Goal: Task Accomplishment & Management: Manage account settings

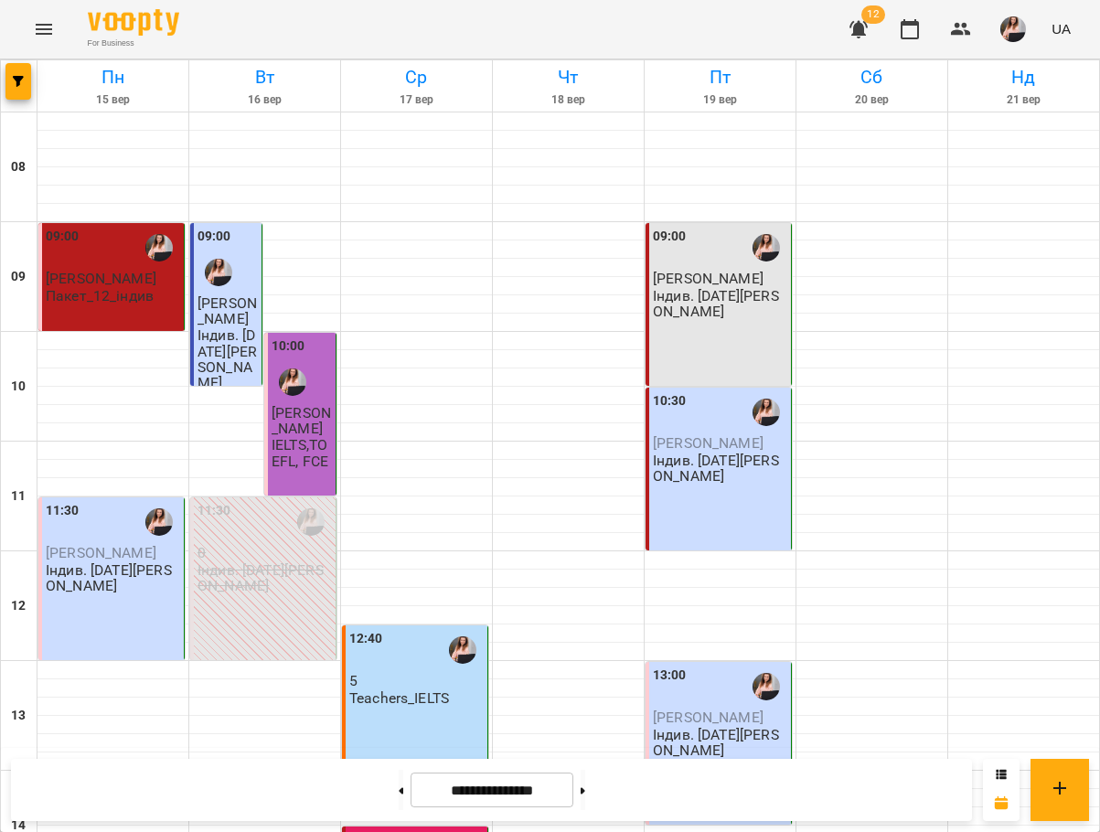
scroll to position [789, 0]
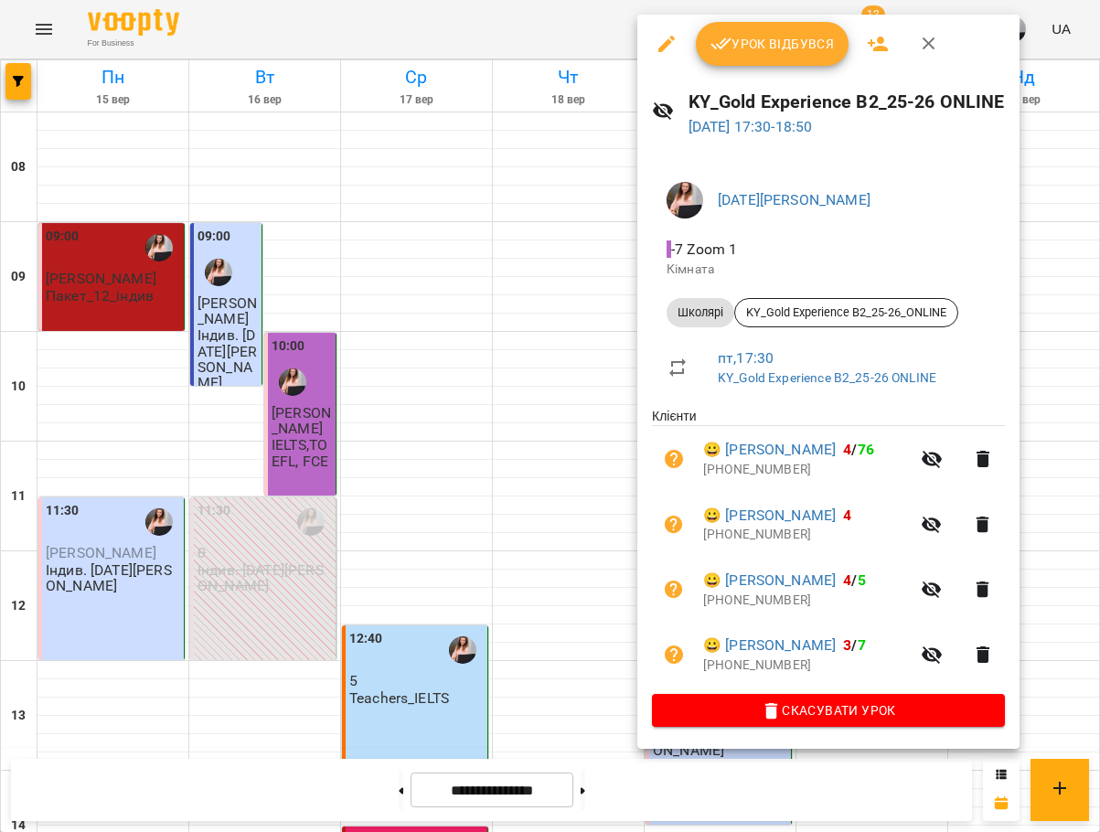
click at [753, 47] on span "Урок відбувся" at bounding box center [772, 44] width 124 height 22
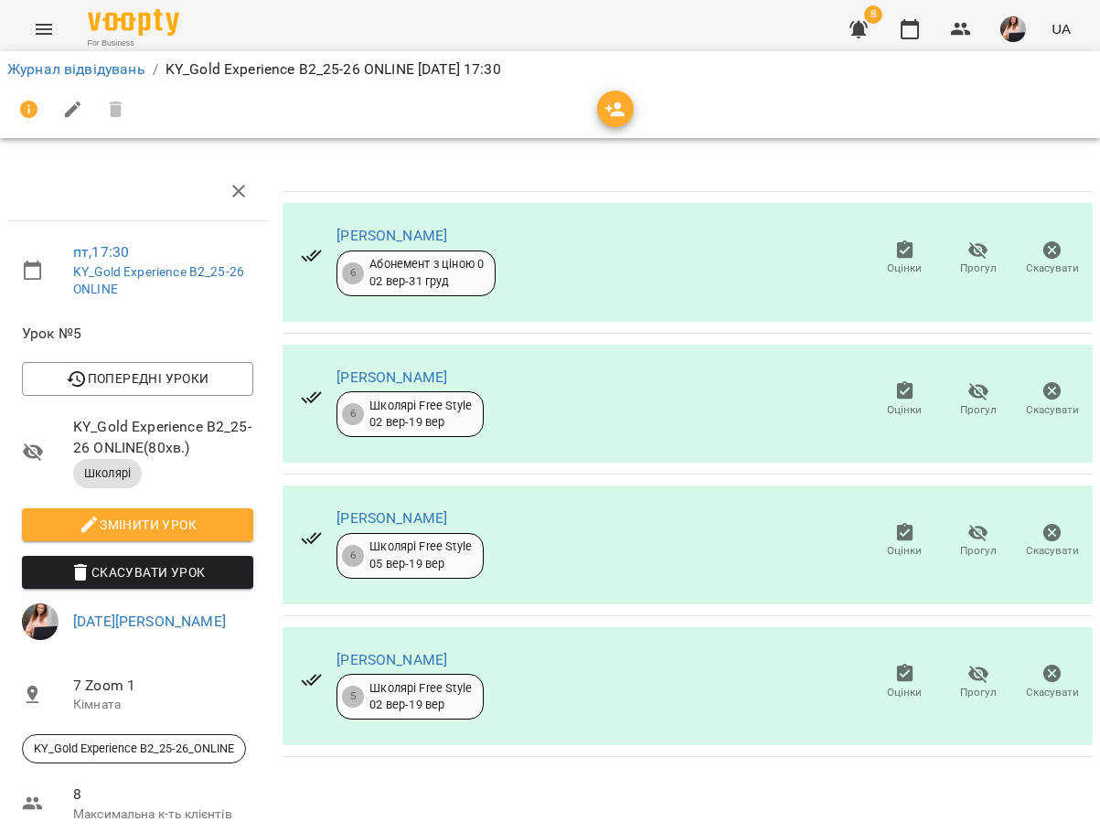
click at [971, 538] on icon "button" at bounding box center [978, 533] width 22 height 22
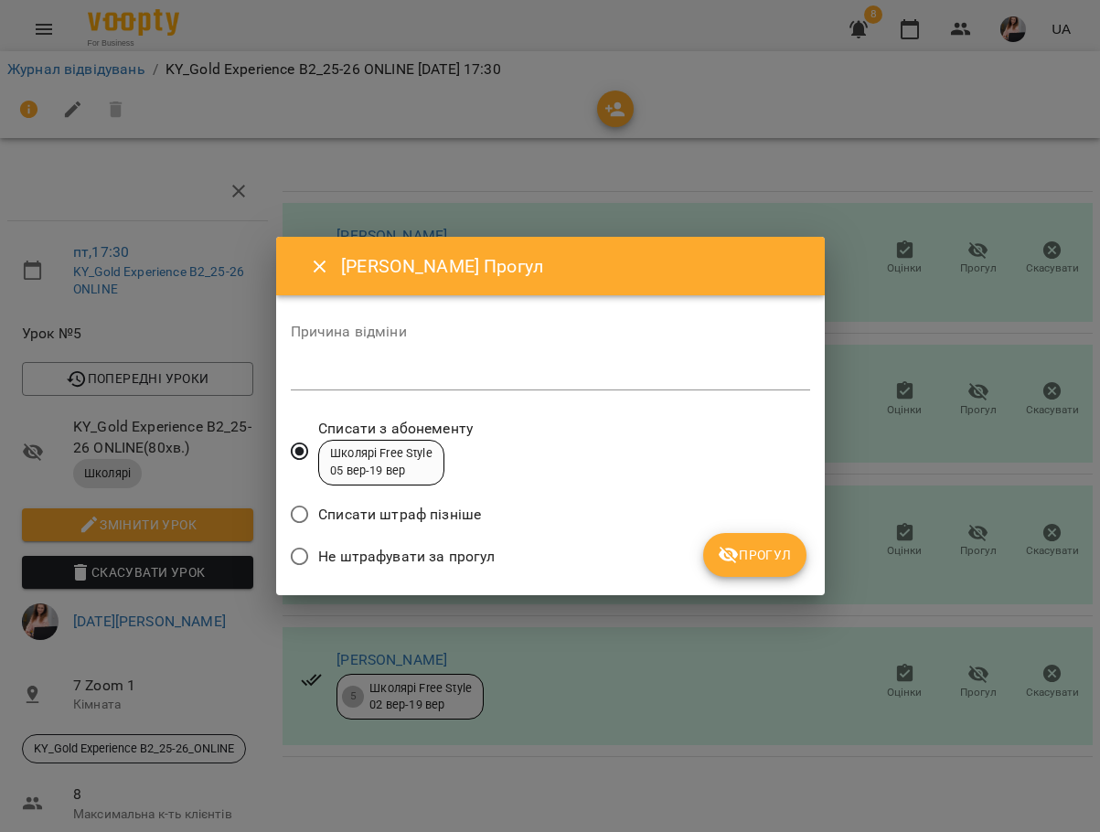
click at [766, 561] on span "Прогул" at bounding box center [755, 555] width 74 height 22
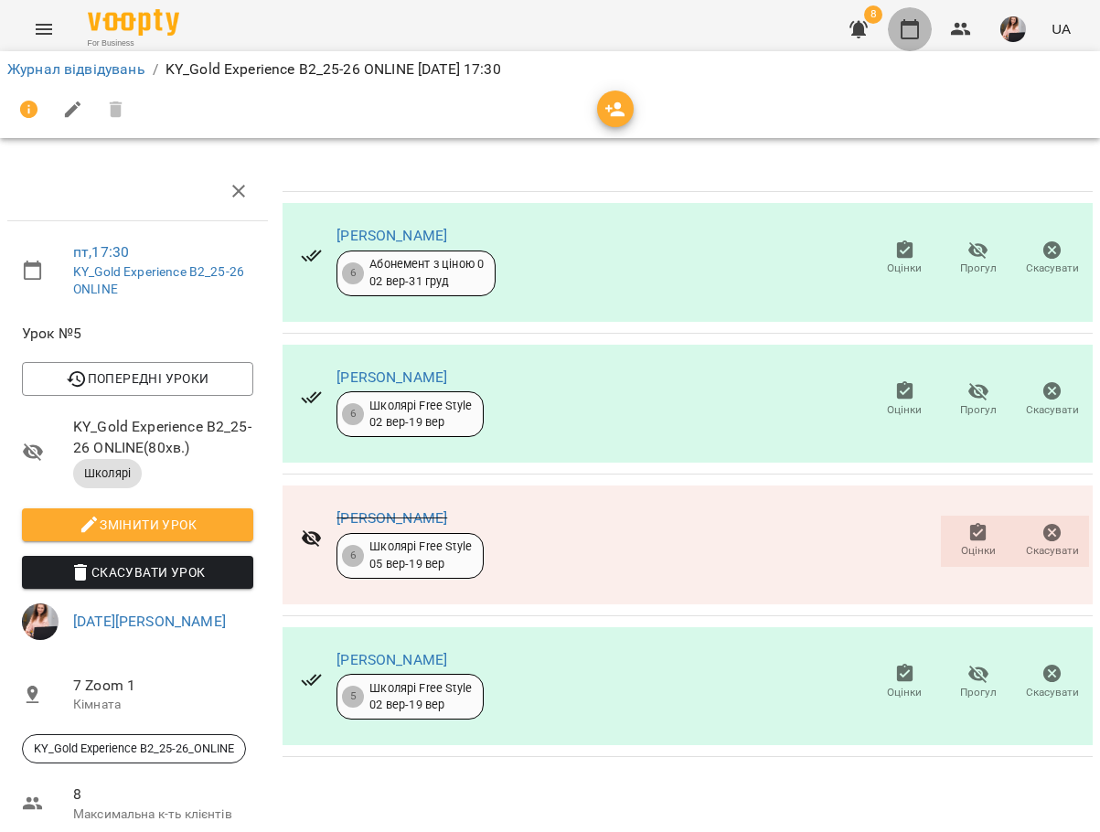
drag, startPoint x: 912, startPoint y: 32, endPoint x: 951, endPoint y: 16, distance: 41.8
click at [914, 32] on icon "button" at bounding box center [910, 29] width 22 height 22
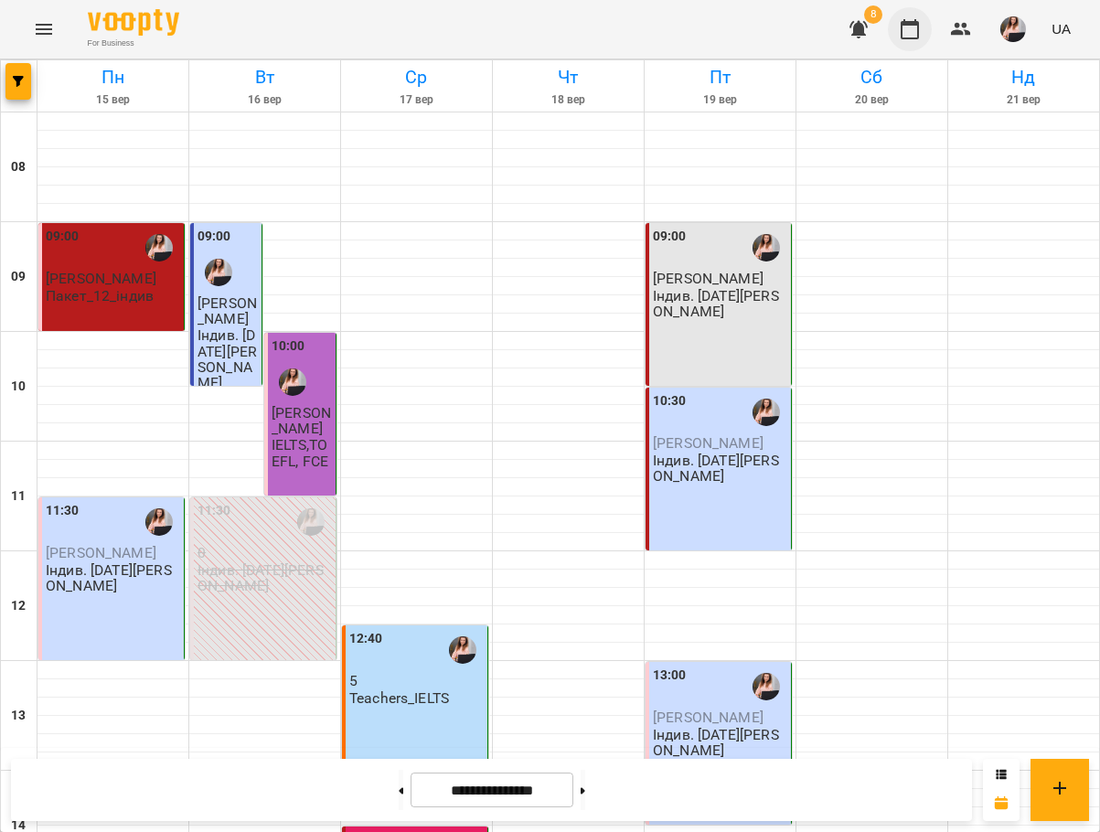
click at [910, 32] on icon "button" at bounding box center [910, 29] width 22 height 22
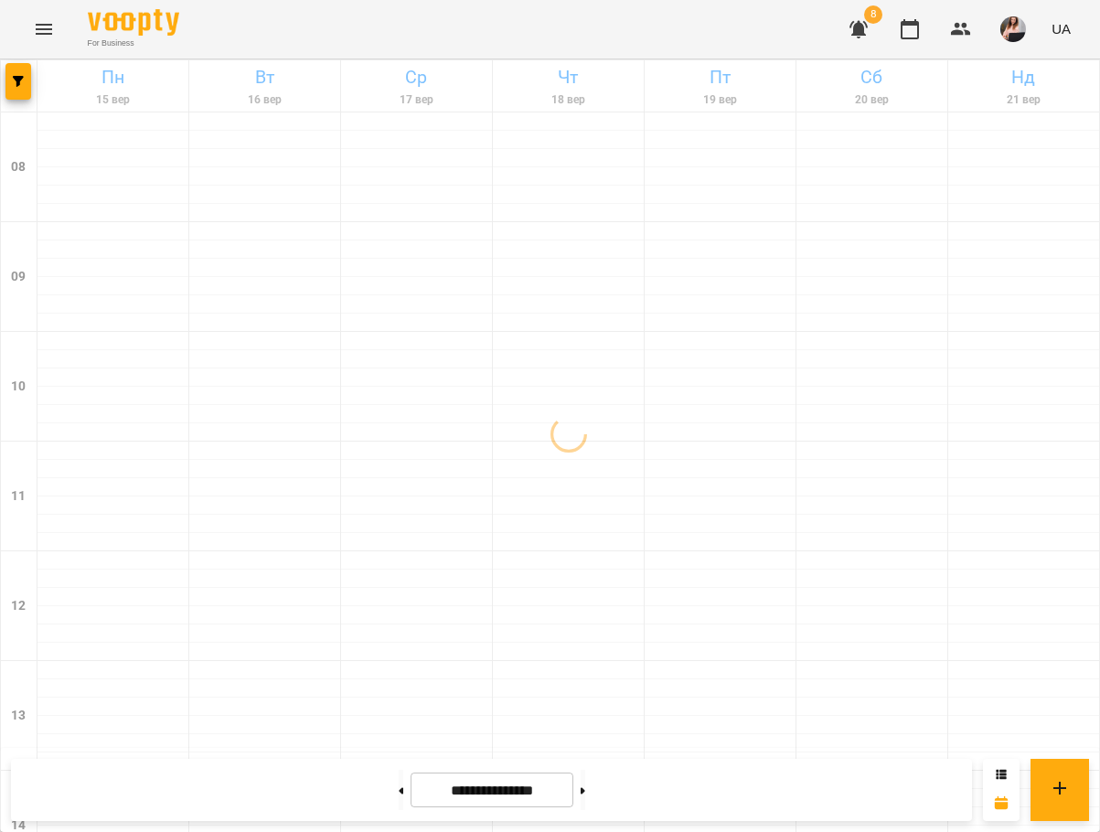
click at [1026, 24] on img "button" at bounding box center [1013, 29] width 26 height 26
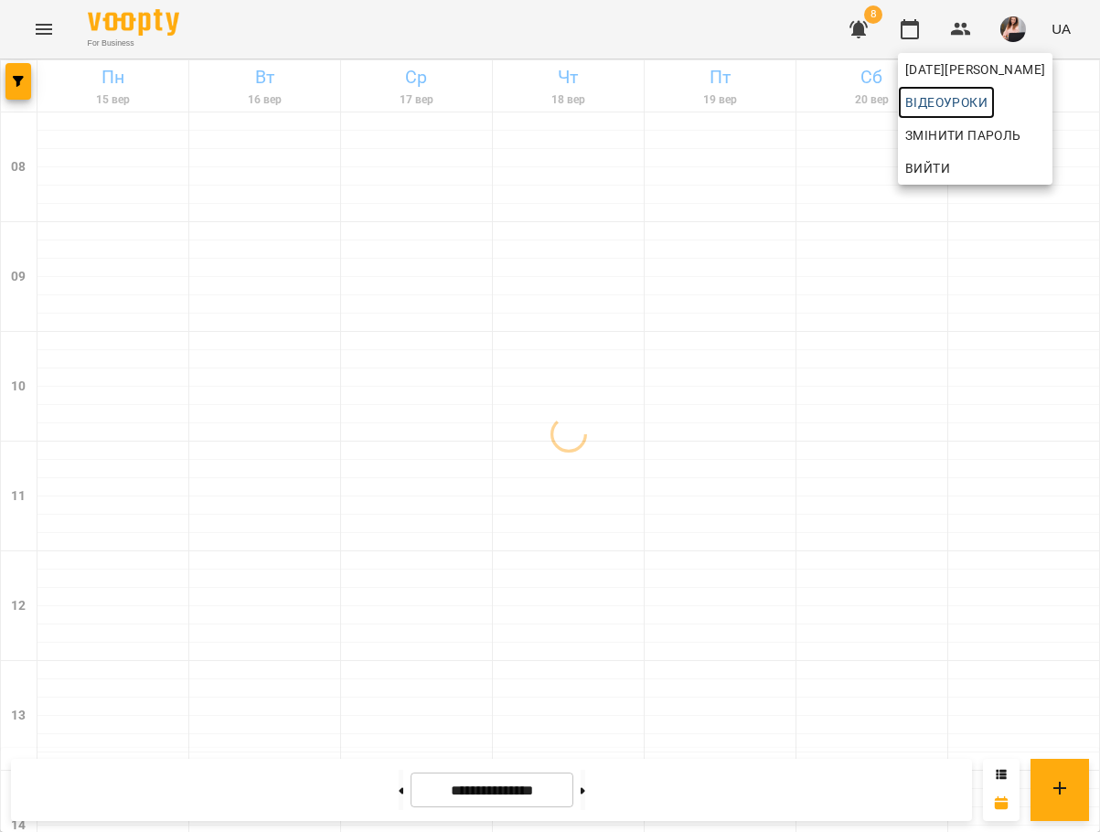
click at [986, 87] on link "Відеоуроки" at bounding box center [946, 102] width 97 height 33
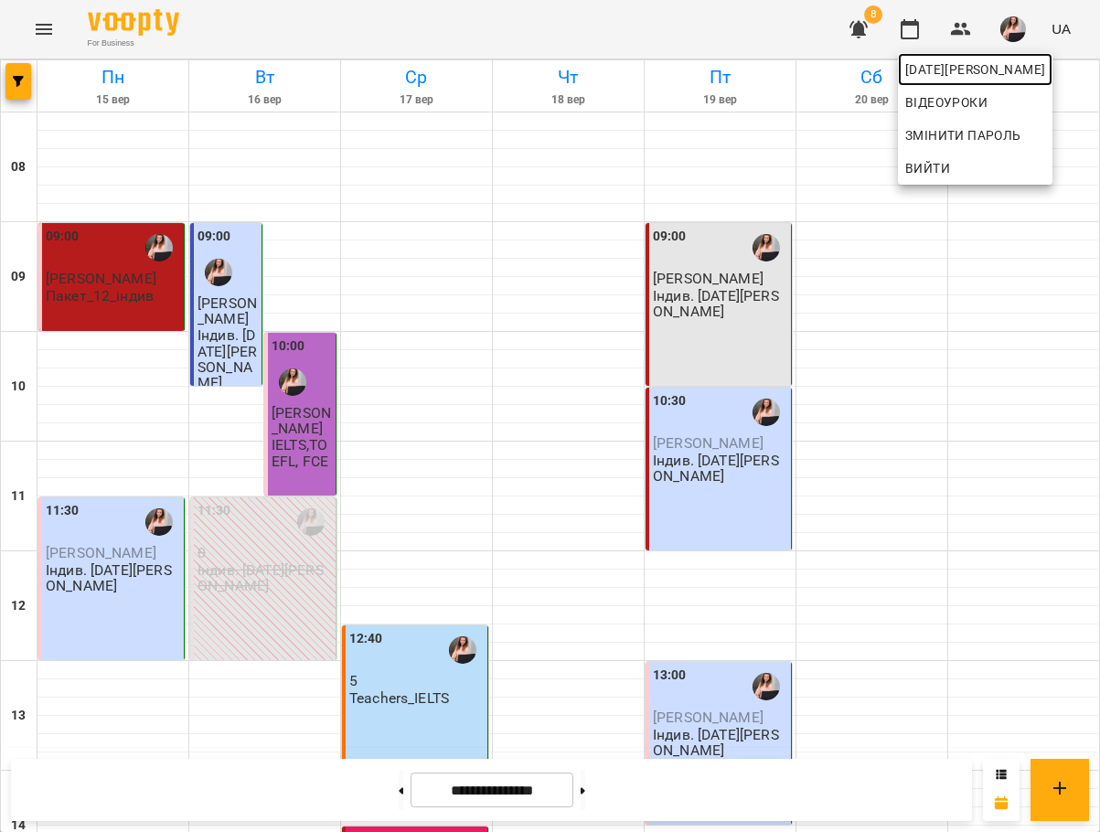
click at [1027, 60] on span "[DATE][PERSON_NAME]" at bounding box center [975, 70] width 140 height 22
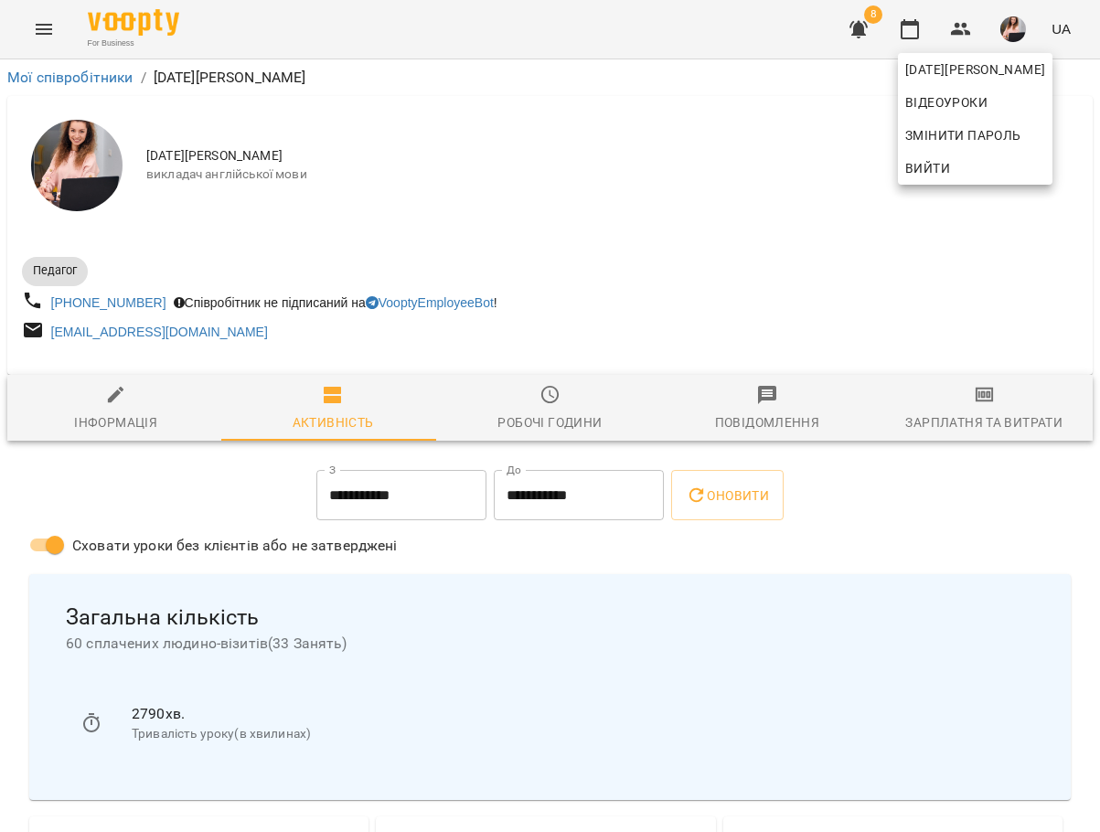
click at [970, 422] on div at bounding box center [550, 416] width 1100 height 832
click at [974, 406] on icon "button" at bounding box center [985, 395] width 22 height 22
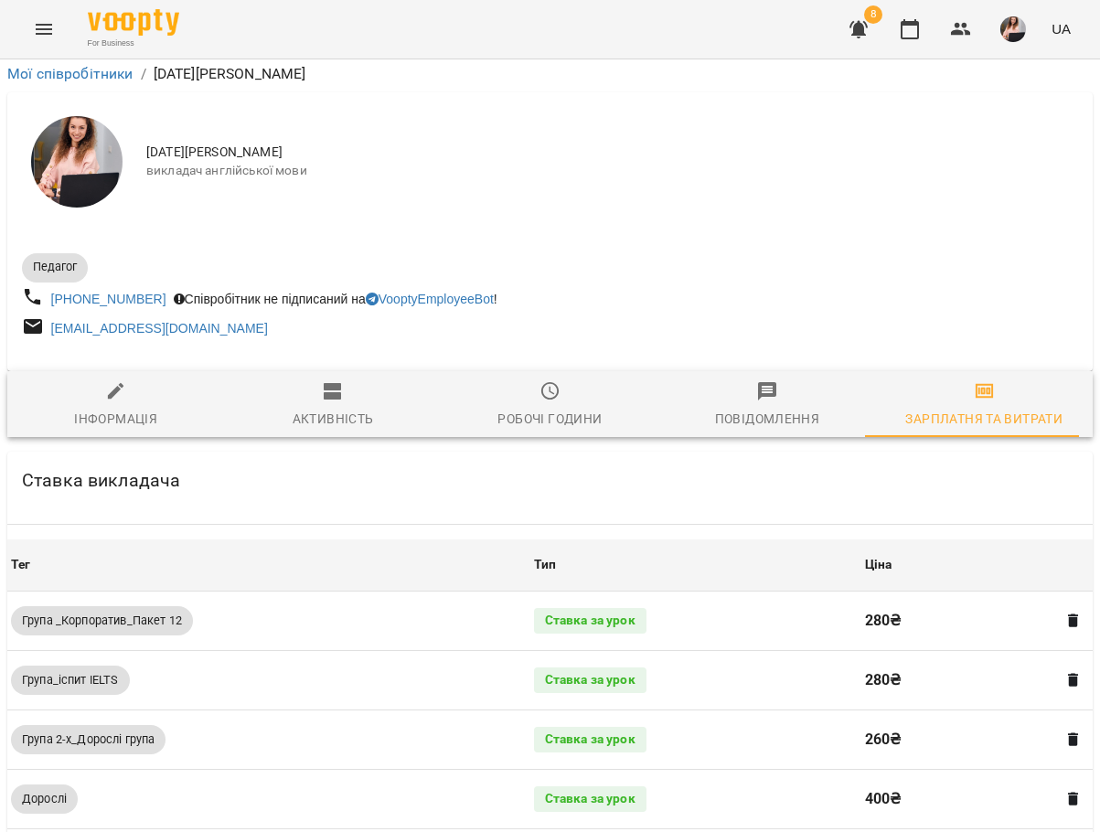
scroll to position [1097, 0]
